Goal: Task Accomplishment & Management: Manage account settings

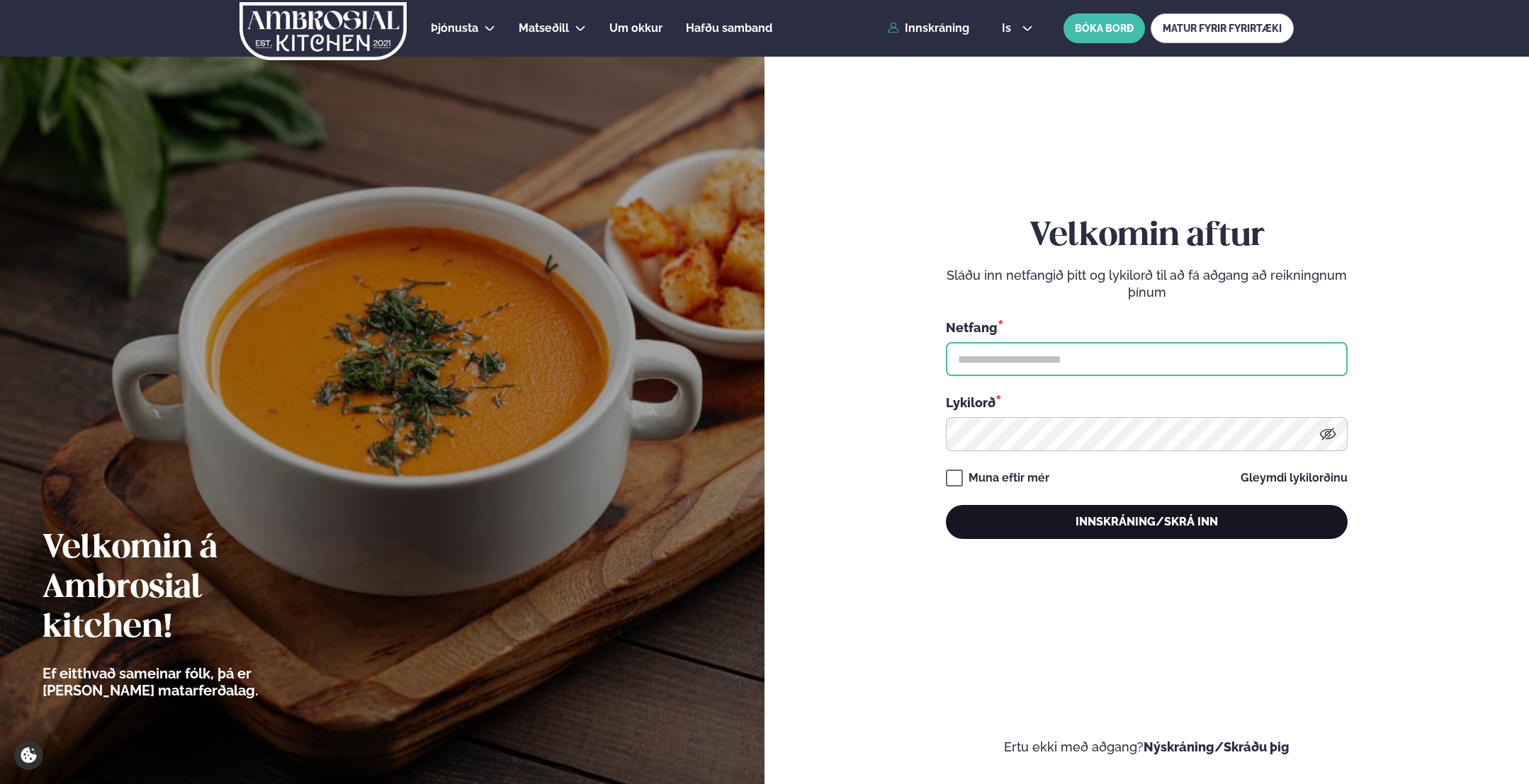
type input "**********"
click at [1140, 525] on button "Innskráning/Skrá inn" at bounding box center [1146, 522] width 401 height 34
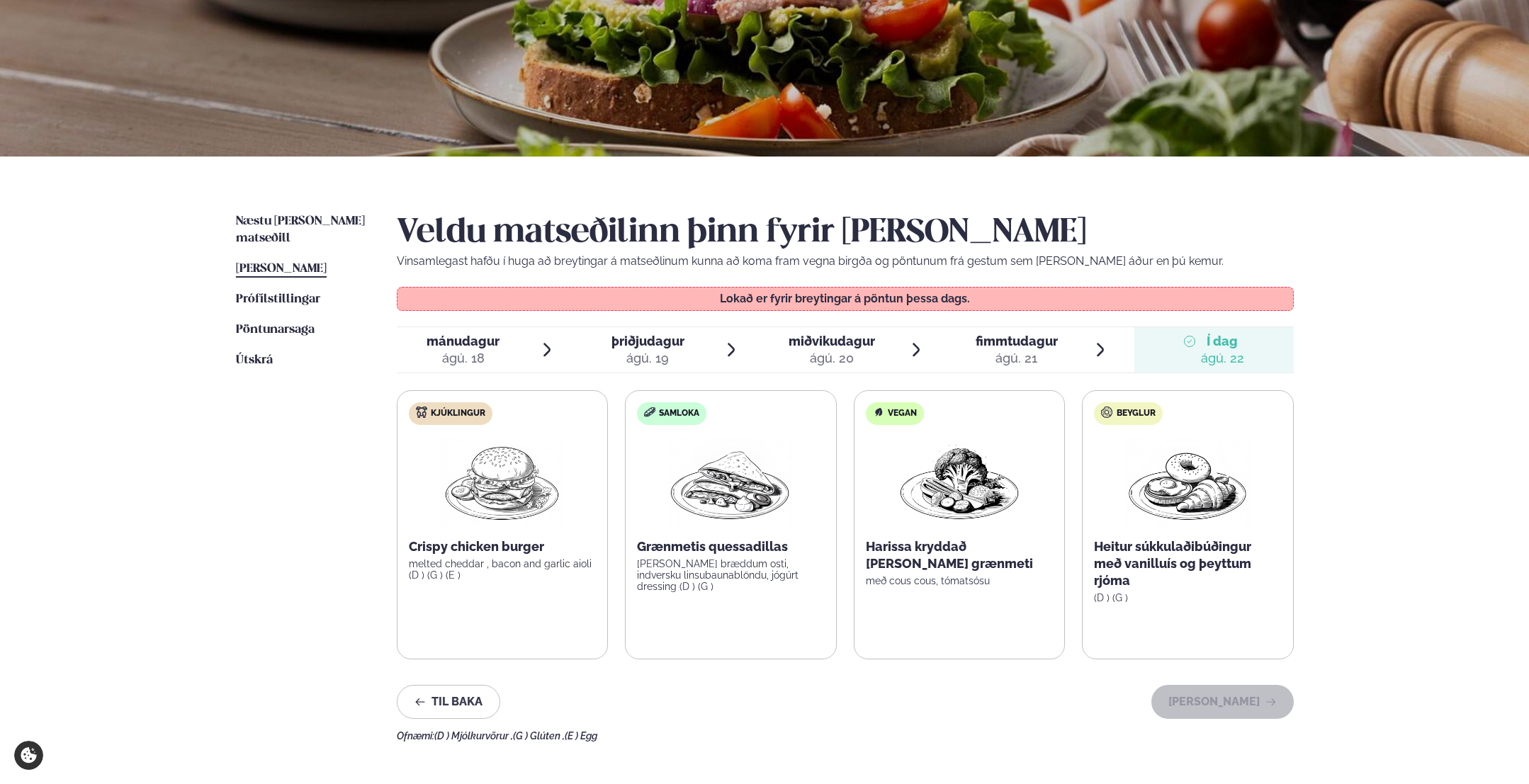
scroll to position [141, 0]
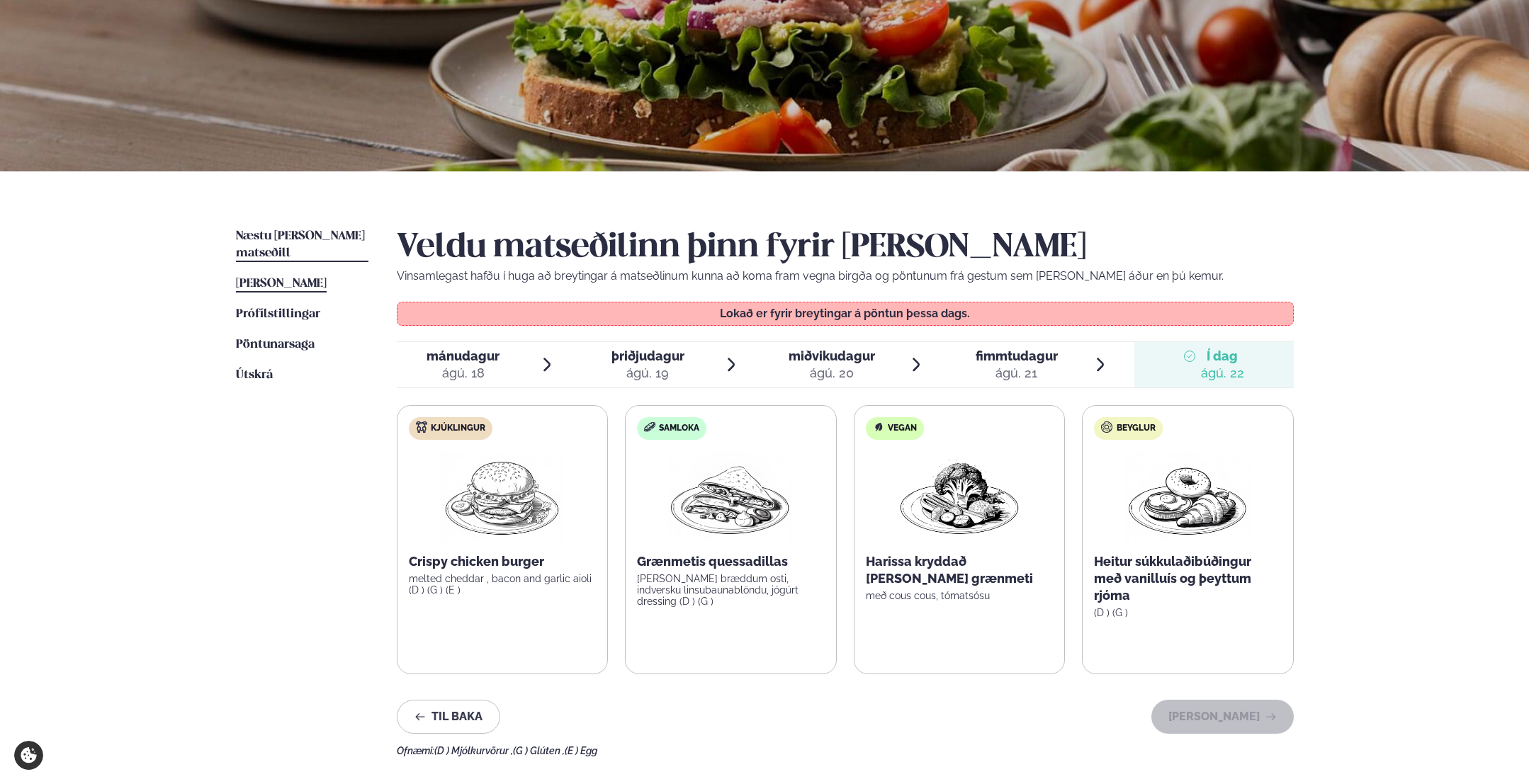
click at [295, 233] on span "Næstu [PERSON_NAME] matseðill" at bounding box center [300, 245] width 129 height 29
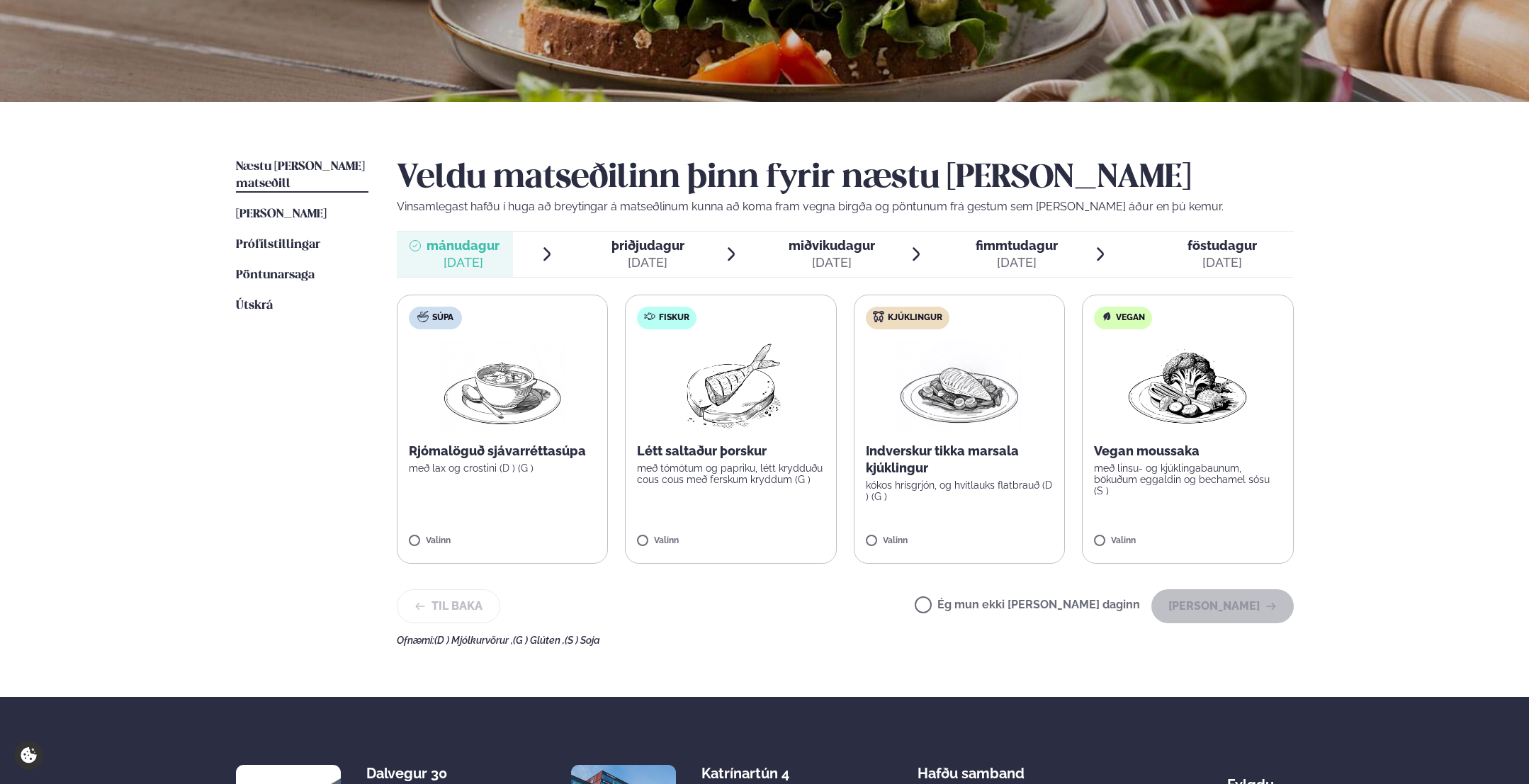
scroll to position [212, 0]
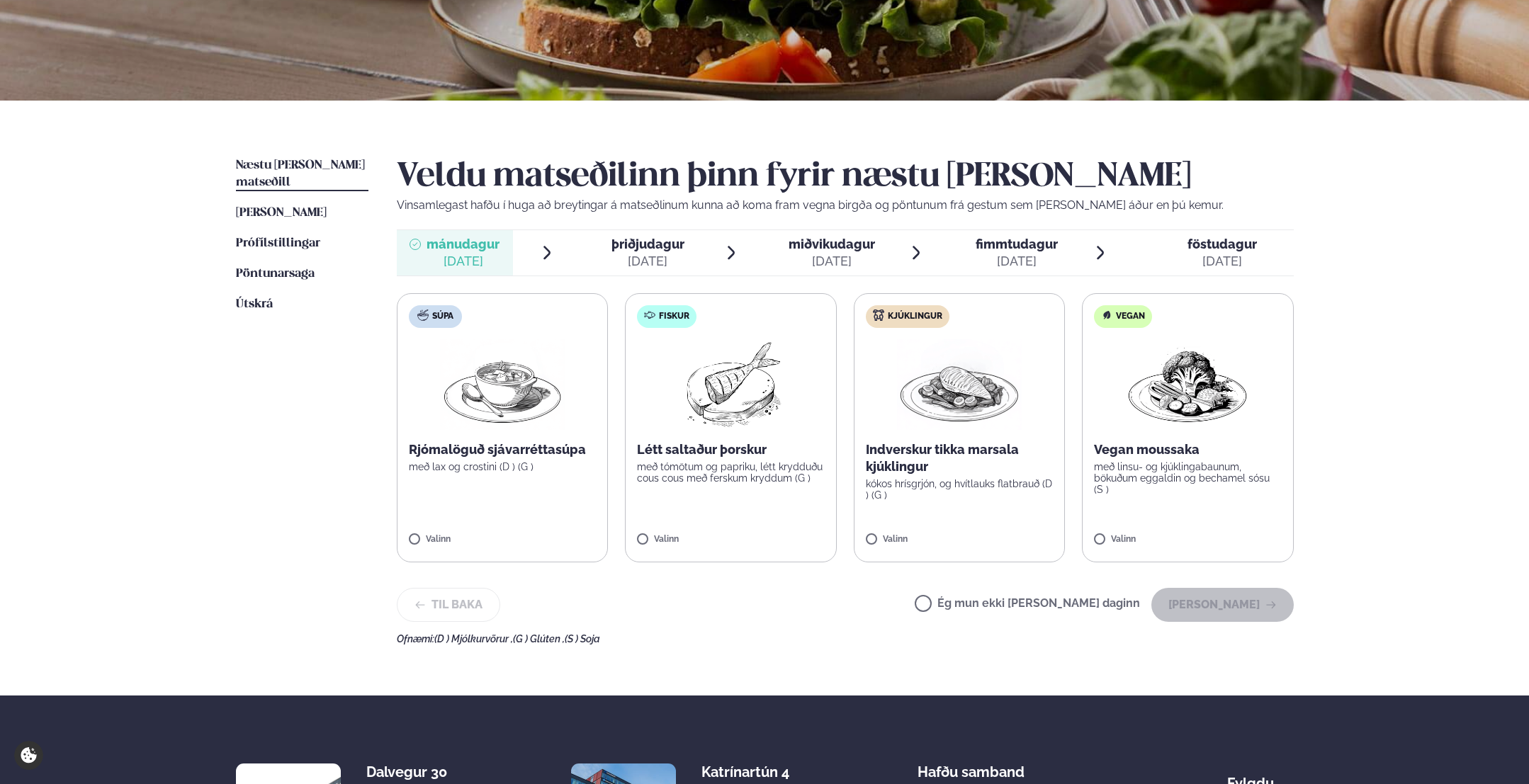
click at [969, 603] on label "Ég mun ekki [PERSON_NAME] daginn" at bounding box center [1027, 605] width 225 height 14
click at [1219, 606] on button "[PERSON_NAME]" at bounding box center [1222, 605] width 142 height 34
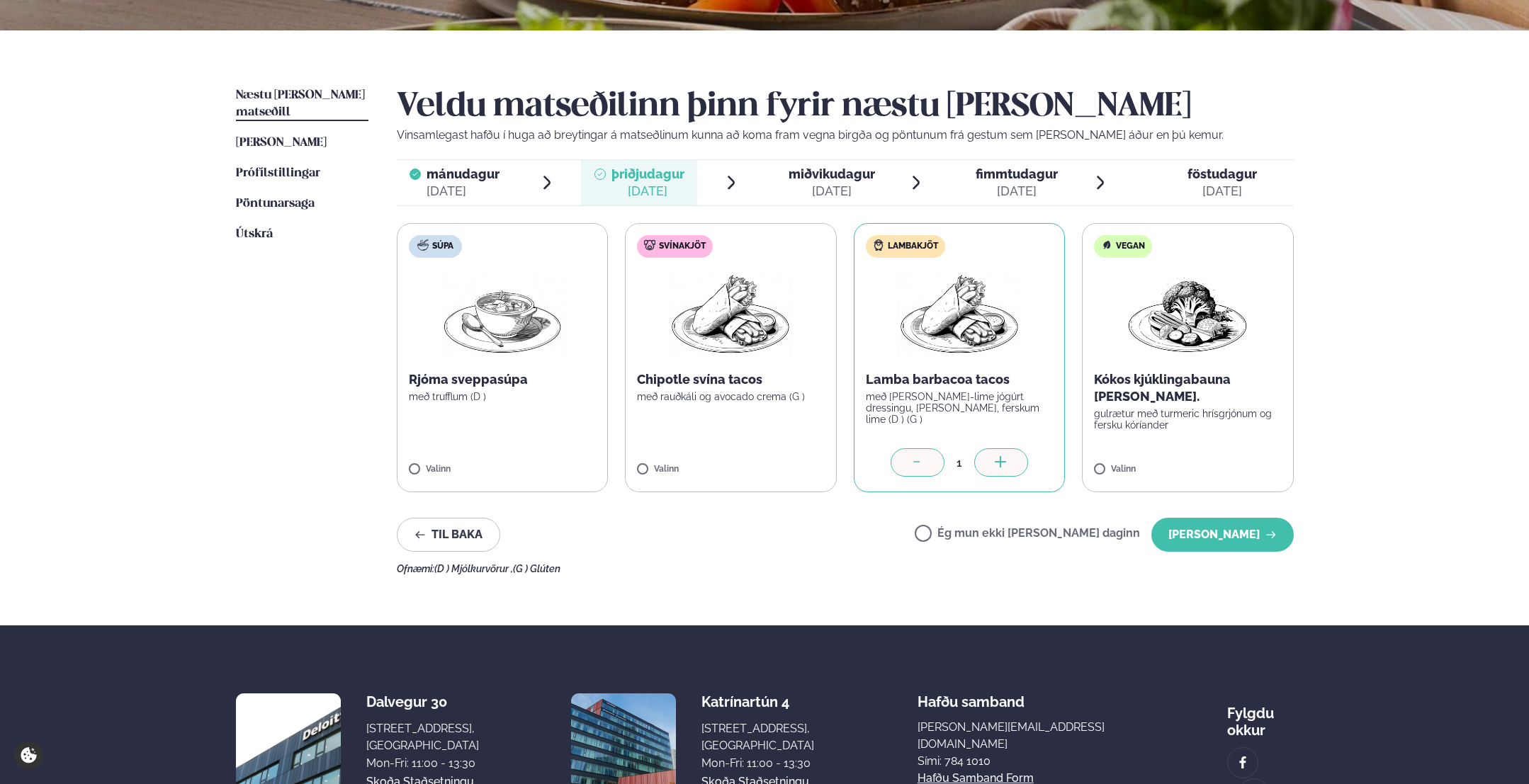
scroll to position [284, 0]
click at [1221, 538] on button "[PERSON_NAME]" at bounding box center [1222, 534] width 142 height 34
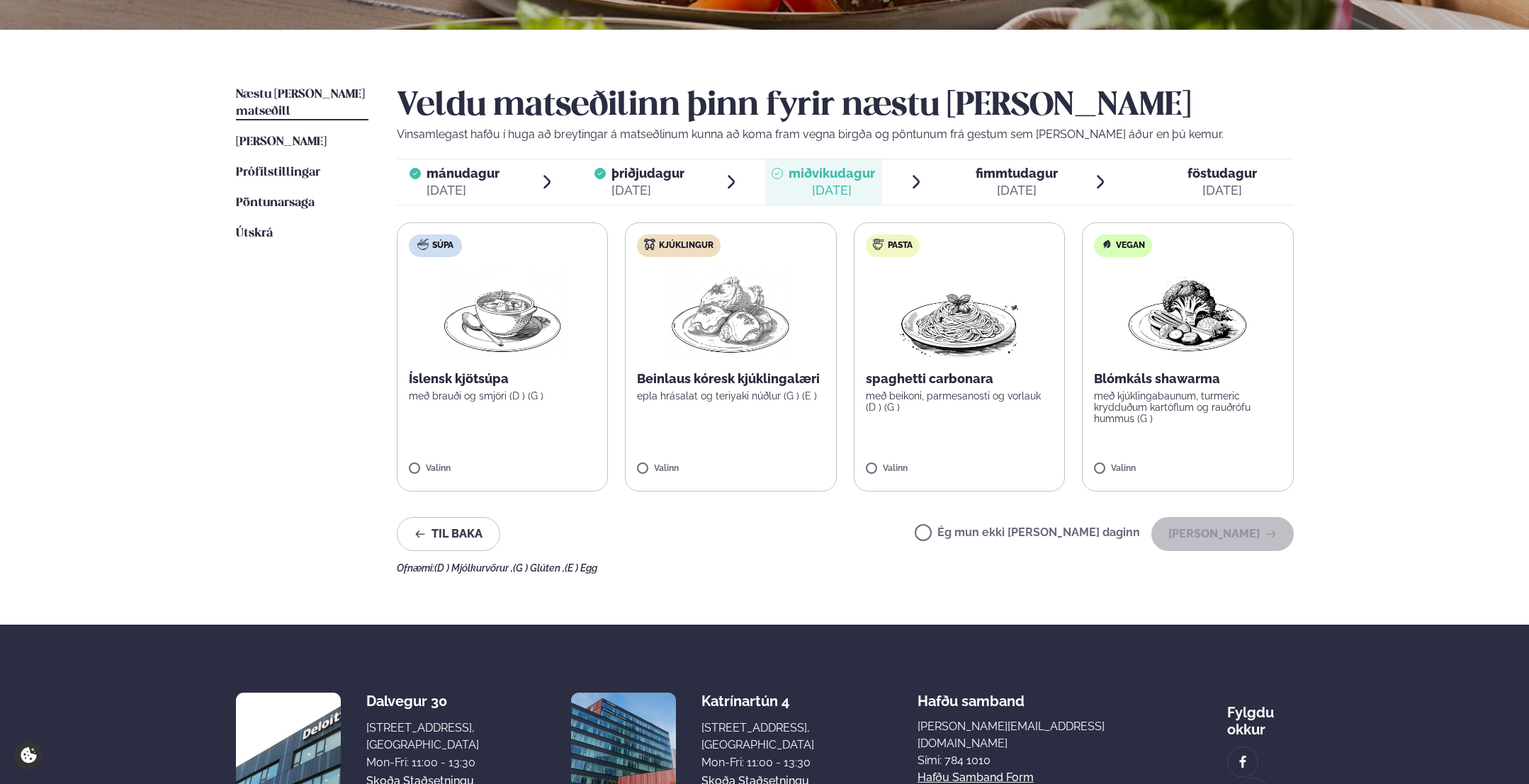
click at [657, 461] on label "Kjúklingur Beinlaus kóresk kjúklingalæri epla hrásalat og teriyaki núðlur (G ) …" at bounding box center [730, 357] width 212 height 269
click at [1238, 542] on button "[PERSON_NAME]" at bounding box center [1222, 534] width 142 height 34
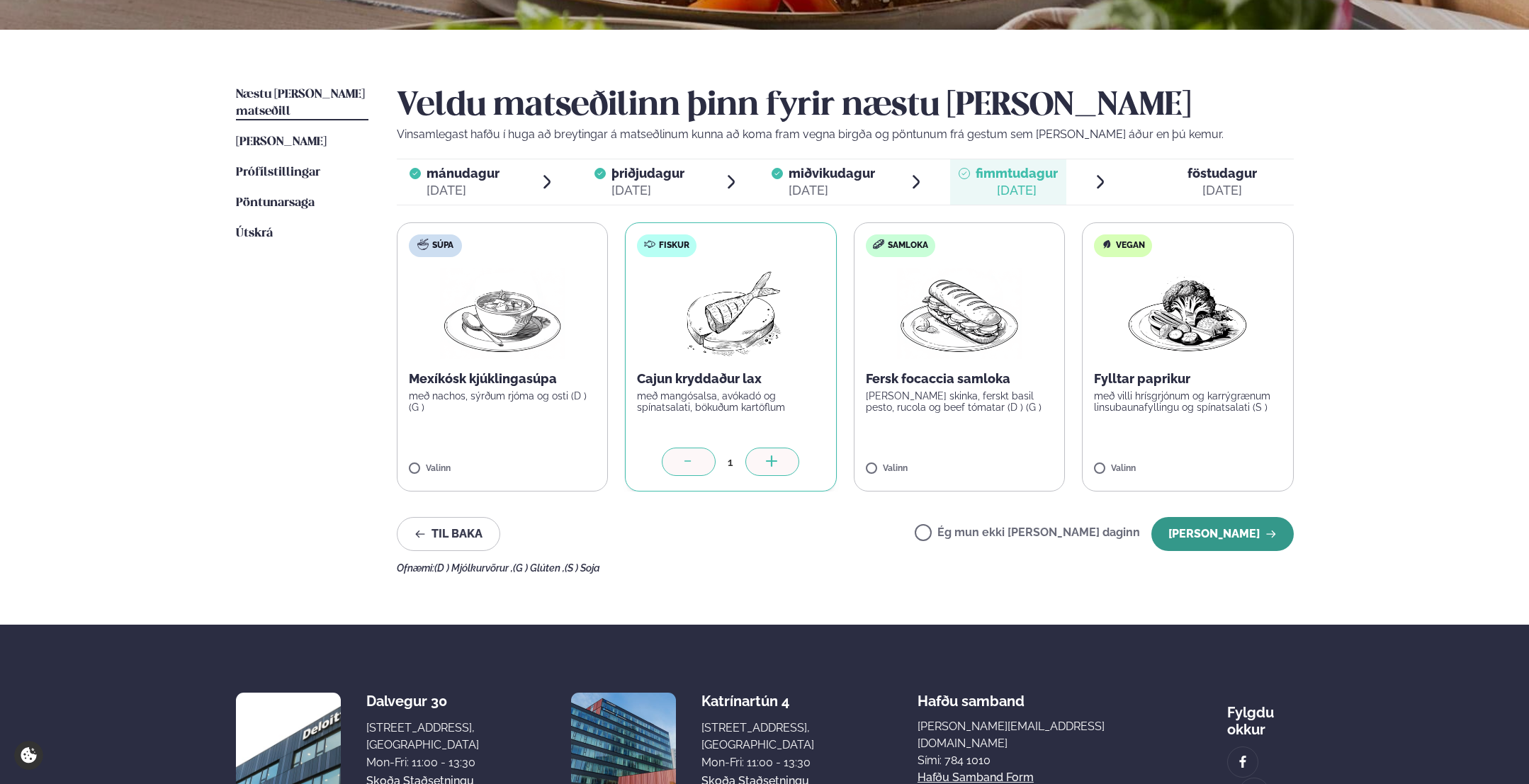
click at [1233, 533] on button "[PERSON_NAME]" at bounding box center [1222, 534] width 142 height 34
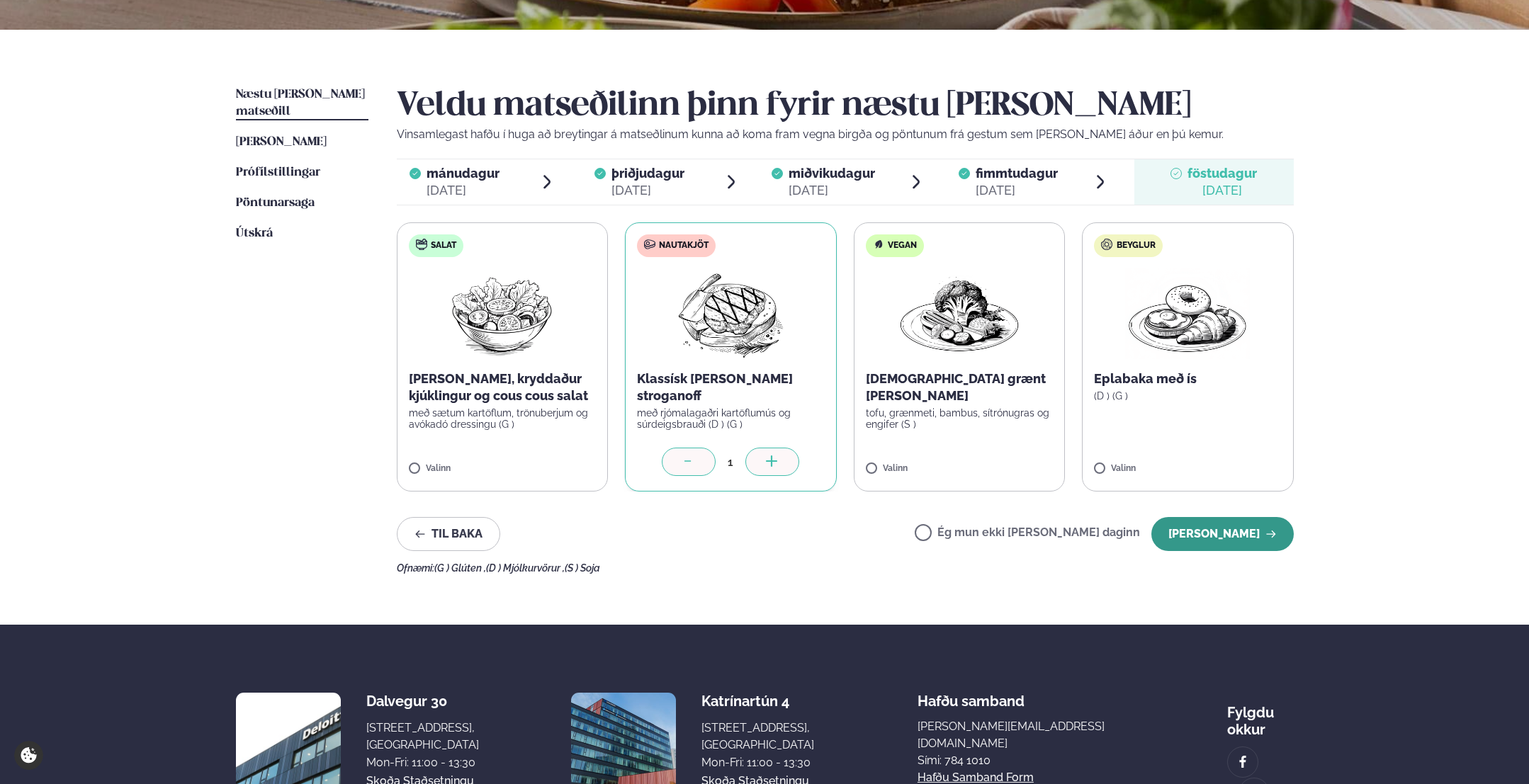
click at [1245, 533] on button "[PERSON_NAME]" at bounding box center [1222, 534] width 142 height 34
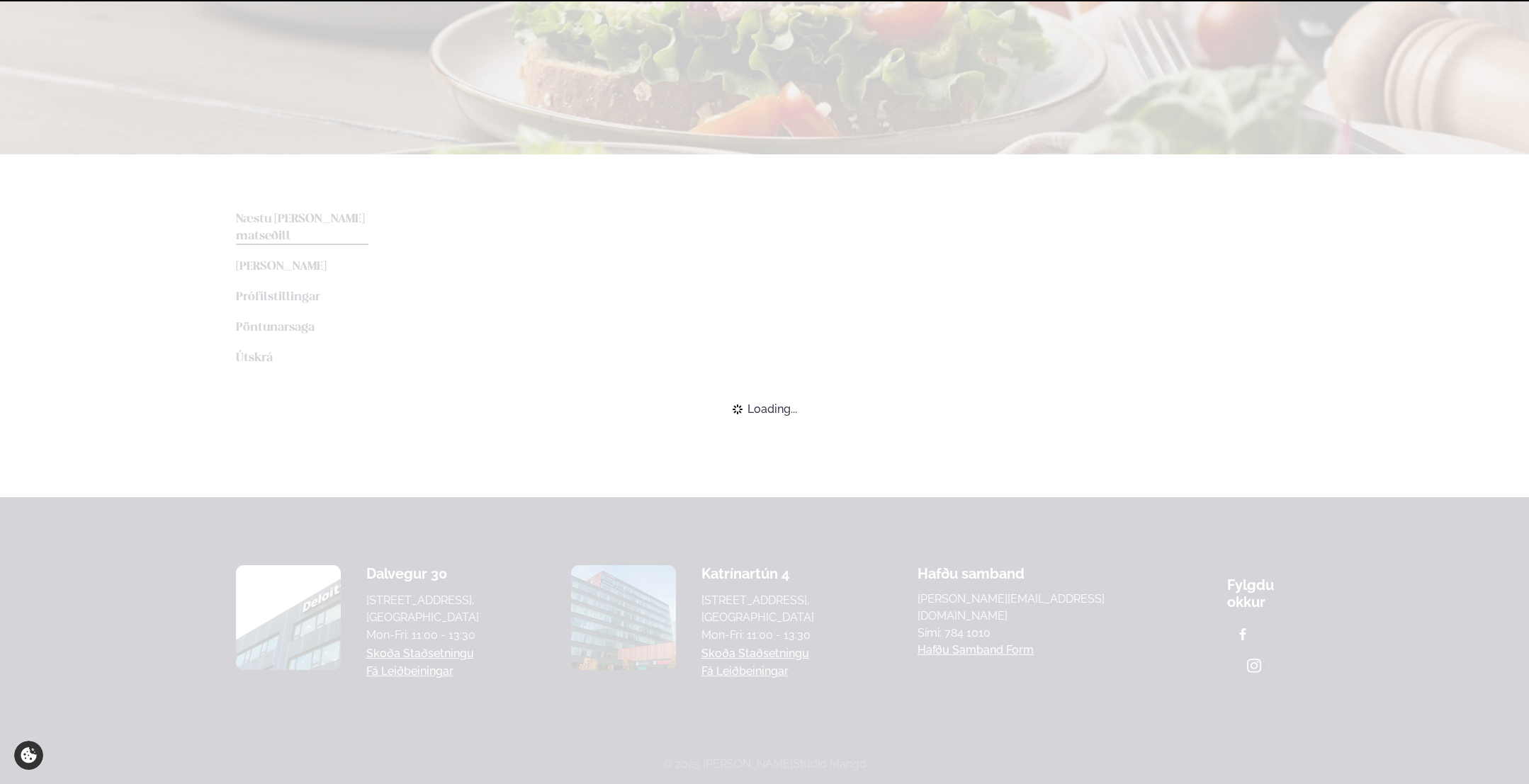
scroll to position [280, 0]
